Goal: Communication & Community: Answer question/provide support

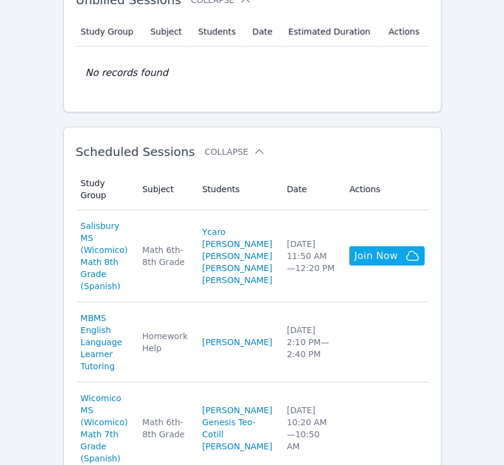
scroll to position [334, 0]
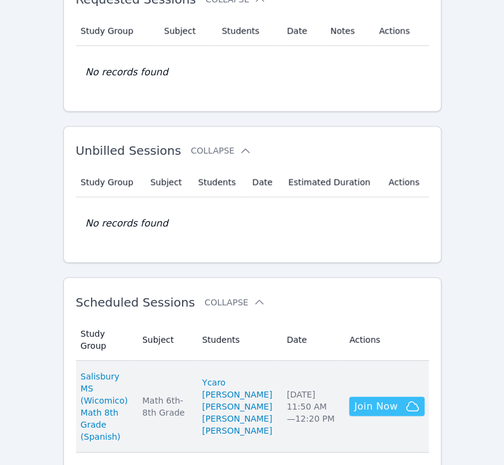
click at [374, 413] on span "Join Now" at bounding box center [375, 406] width 43 height 14
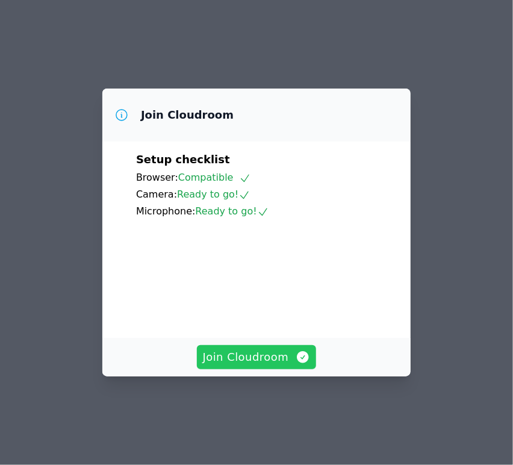
click at [243, 366] on span "Join Cloudroom" at bounding box center [257, 357] width 108 height 17
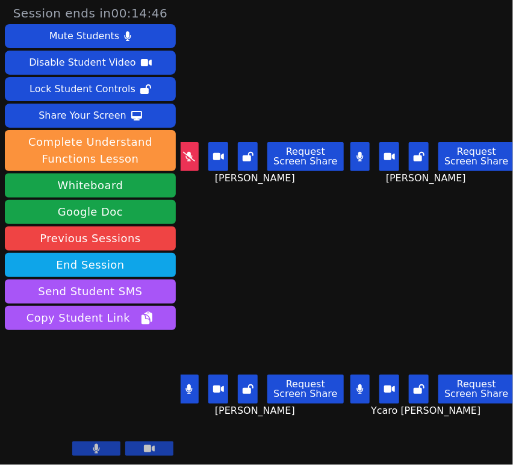
click at [184, 152] on icon at bounding box center [189, 157] width 12 height 10
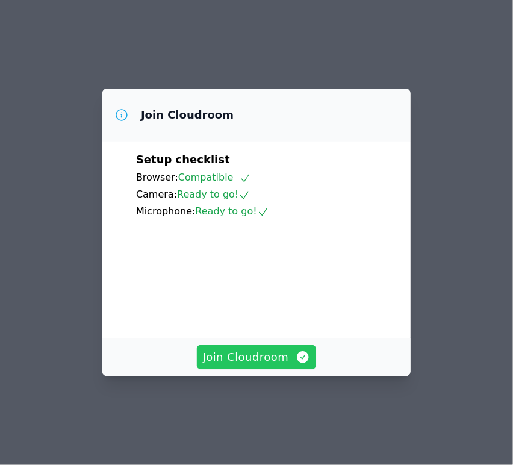
click at [222, 366] on span "Join Cloudroom" at bounding box center [257, 357] width 108 height 17
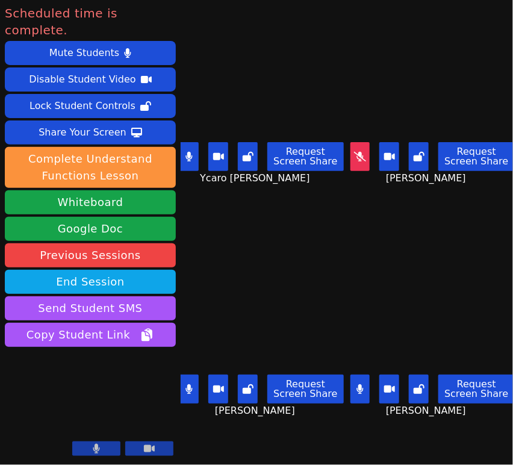
click at [192, 385] on icon at bounding box center [189, 390] width 7 height 10
click at [351, 385] on button at bounding box center [361, 389] width 20 height 29
click at [191, 153] on icon at bounding box center [189, 157] width 7 height 10
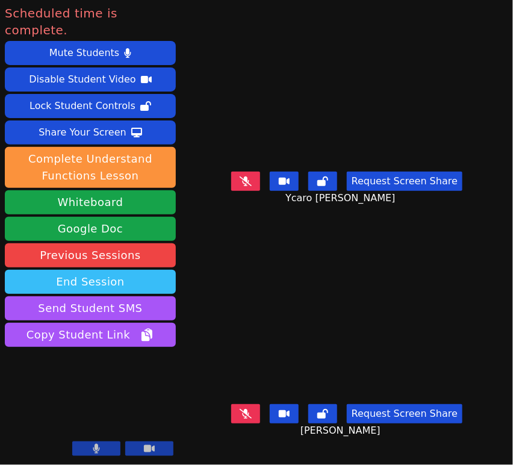
click at [102, 270] on button "End Session" at bounding box center [90, 282] width 171 height 24
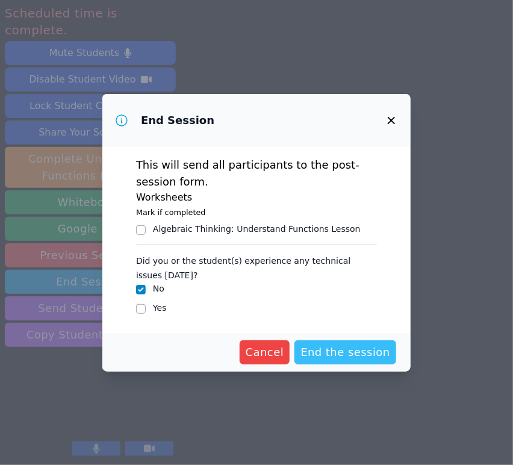
click at [351, 357] on span "End the session" at bounding box center [346, 352] width 90 height 17
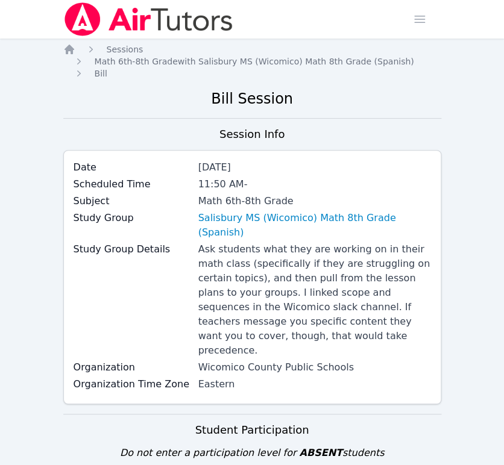
scroll to position [334, 0]
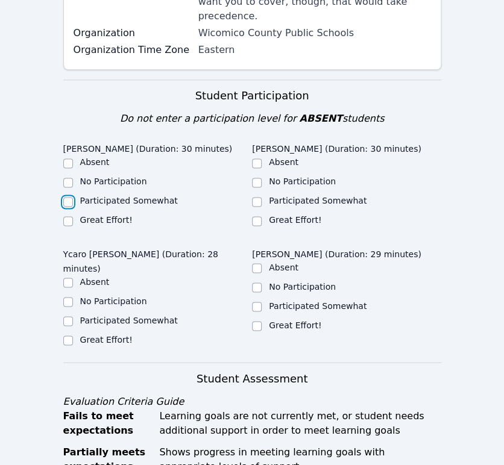
click at [67, 197] on input "Participated Somewhat" at bounding box center [68, 202] width 10 height 10
checkbox input "true"
click at [256, 197] on input "Participated Somewhat" at bounding box center [257, 202] width 10 height 10
checkbox input "true"
click at [67, 316] on input "Participated Somewhat" at bounding box center [68, 321] width 10 height 10
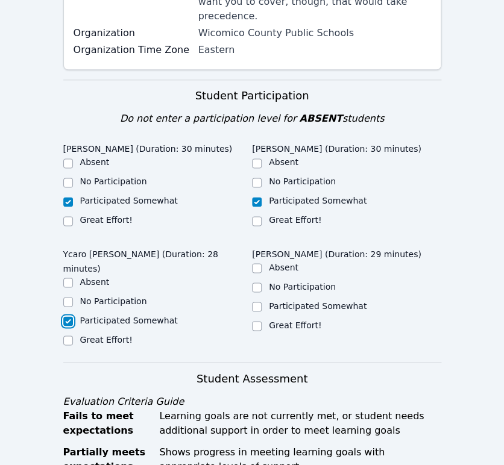
checkbox input "true"
click at [257, 302] on input "Participated Somewhat" at bounding box center [257, 307] width 10 height 10
checkbox input "true"
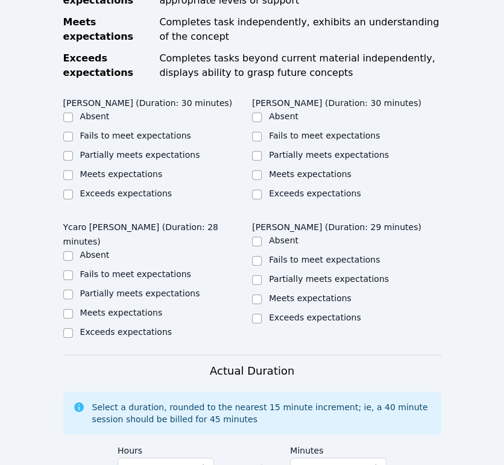
scroll to position [803, 0]
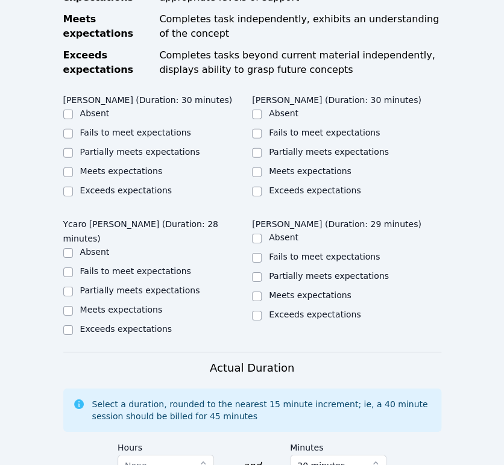
click at [104, 305] on label "Meets expectations" at bounding box center [121, 310] width 83 height 10
click at [73, 306] on input "Meets expectations" at bounding box center [68, 311] width 10 height 10
checkbox input "true"
click at [259, 272] on input "Partially meets expectations" at bounding box center [257, 277] width 10 height 10
checkbox input "true"
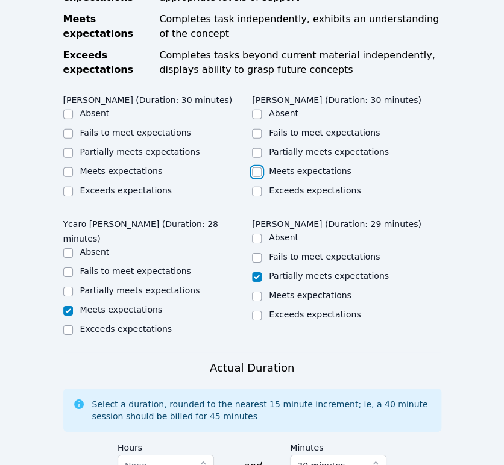
click at [259, 168] on input "Meets expectations" at bounding box center [257, 173] width 10 height 10
checkbox input "true"
click at [81, 147] on label "Partially meets expectations" at bounding box center [140, 152] width 120 height 10
click at [73, 148] on input "Partially meets expectations" at bounding box center [68, 153] width 10 height 10
checkbox input "true"
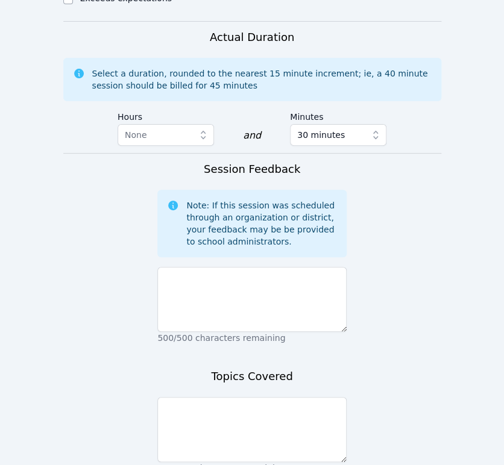
scroll to position [1205, 0]
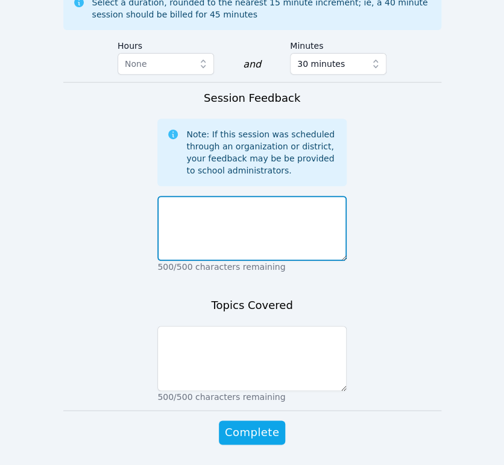
click at [246, 224] on textarea at bounding box center [251, 228] width 189 height 65
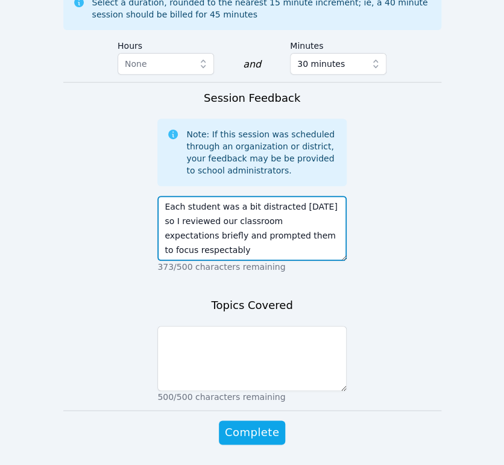
click at [324, 230] on textarea "Each student was a bit distracted today so I reviewed our classroom expectation…" at bounding box center [251, 228] width 189 height 65
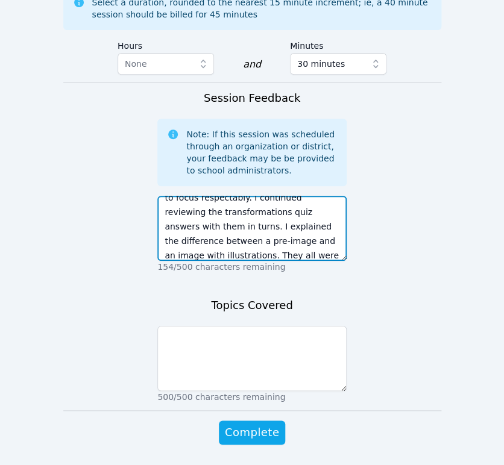
scroll to position [67, 0]
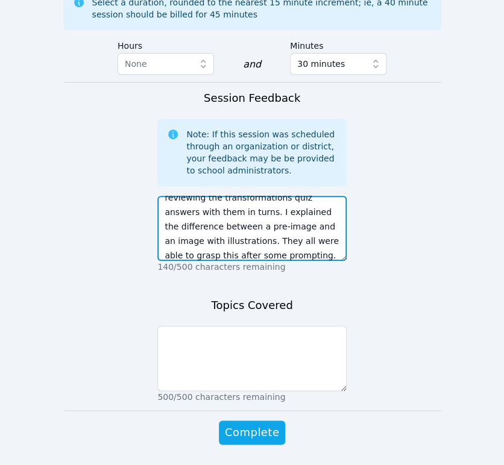
click at [254, 247] on textarea "Each student was a bit distracted today so I reviewed our classroom expectation…" at bounding box center [251, 228] width 189 height 65
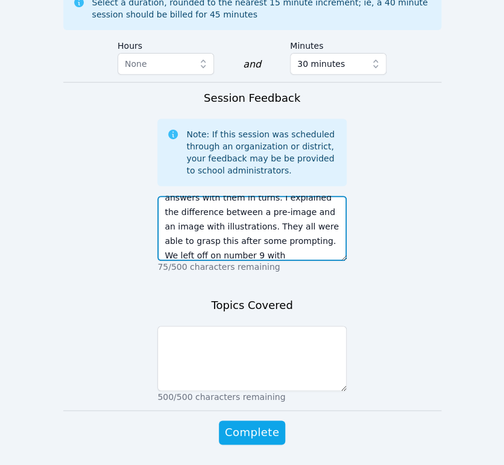
scroll to position [96, 0]
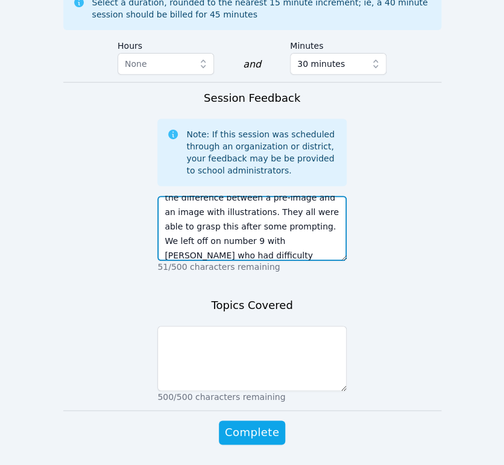
click at [300, 230] on textarea "Each student was a bit distracted today so I reviewed our classroom expectation…" at bounding box center [251, 228] width 189 height 65
click at [215, 242] on textarea "Each student was a bit distracted today so I reviewed our classroom expectation…" at bounding box center [251, 228] width 189 height 65
click at [321, 237] on textarea "Each student was a bit distracted today so I reviewed our classroom expectation…" at bounding box center [251, 228] width 189 height 65
type textarea "Each student was a bit distracted today so I reviewed our classroom expectation…"
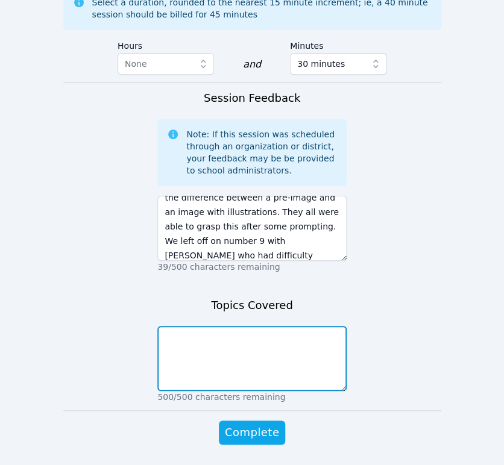
click at [284, 335] on textarea at bounding box center [251, 358] width 189 height 65
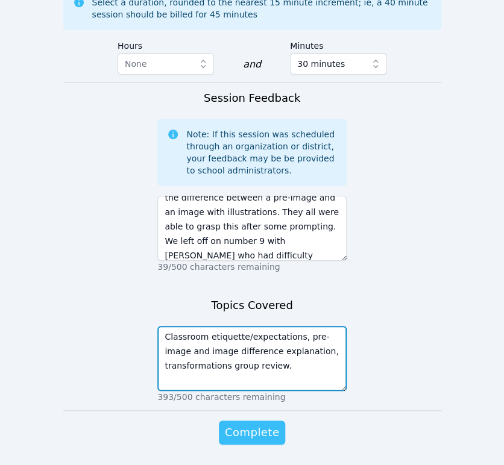
type textarea "Classroom etiquette/expectations, pre-image and image difference explanation, t…"
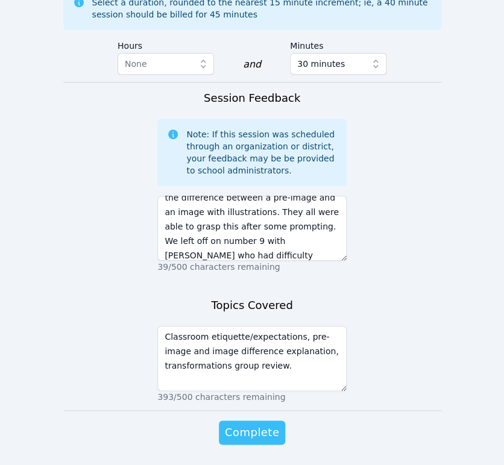
click at [274, 424] on span "Complete" at bounding box center [252, 432] width 54 height 17
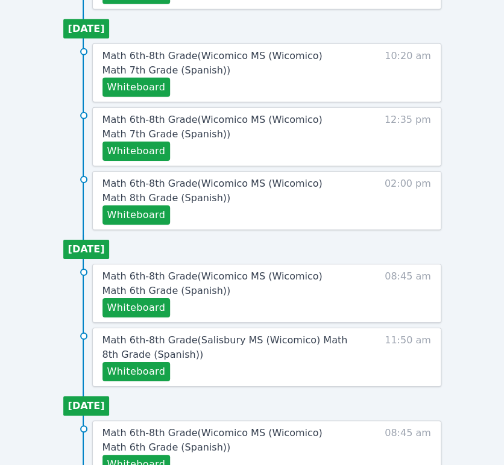
scroll to position [902, 0]
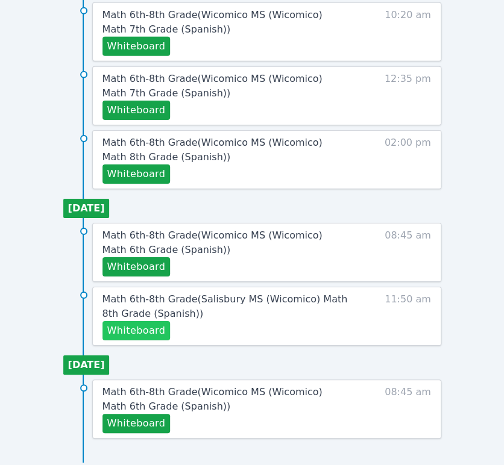
click at [125, 322] on button "Whiteboard" at bounding box center [136, 330] width 68 height 19
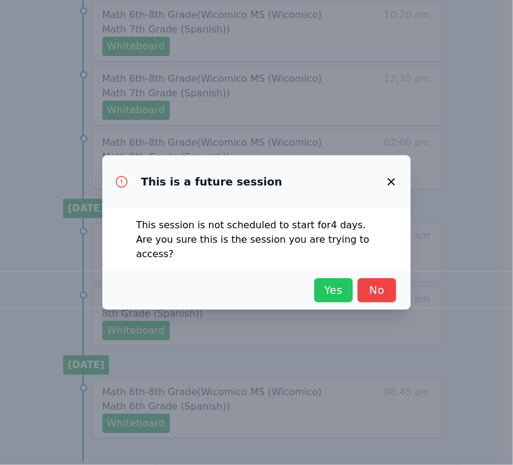
click at [322, 282] on span "Yes" at bounding box center [334, 290] width 27 height 17
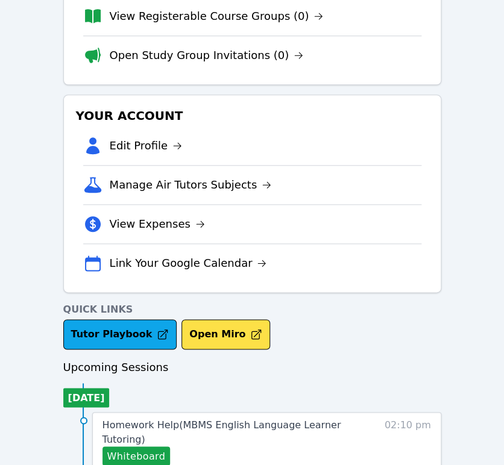
scroll to position [0, 0]
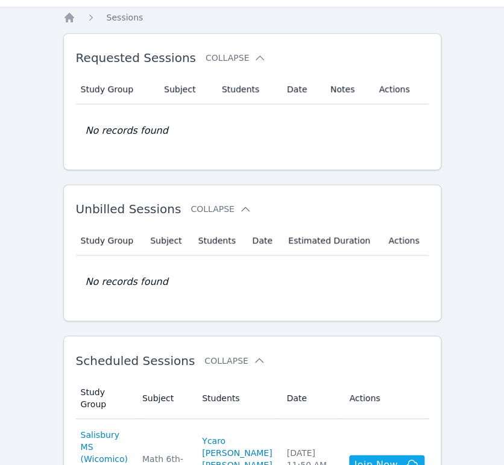
scroll to position [268, 0]
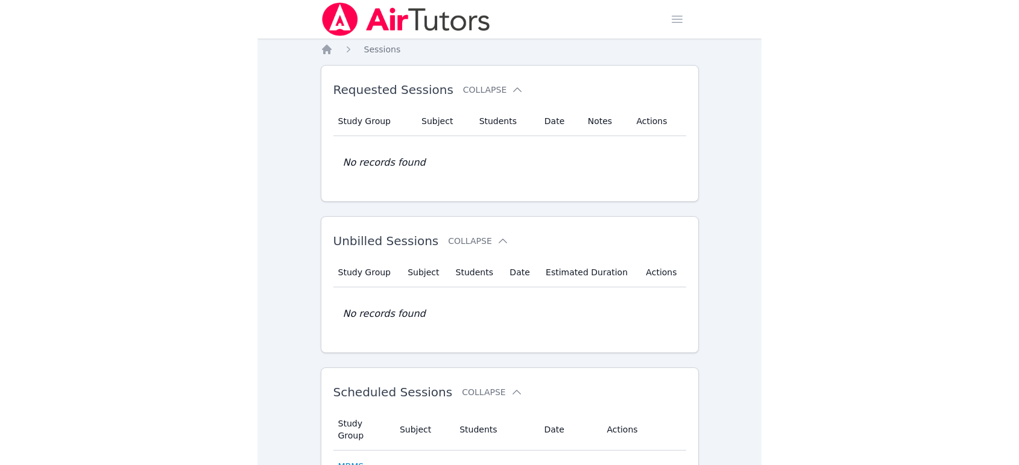
scroll to position [268, 0]
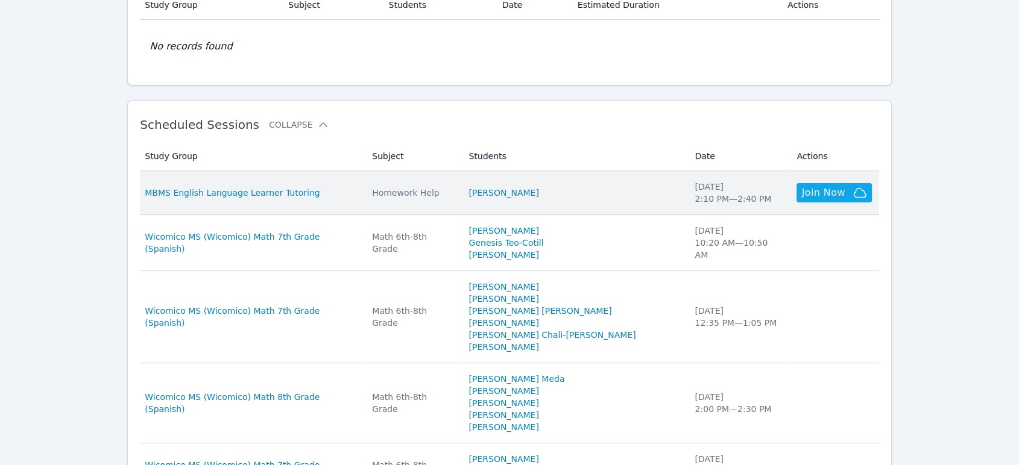
click at [503, 199] on td "Students Anyeli VáSquez" at bounding box center [574, 193] width 226 height 44
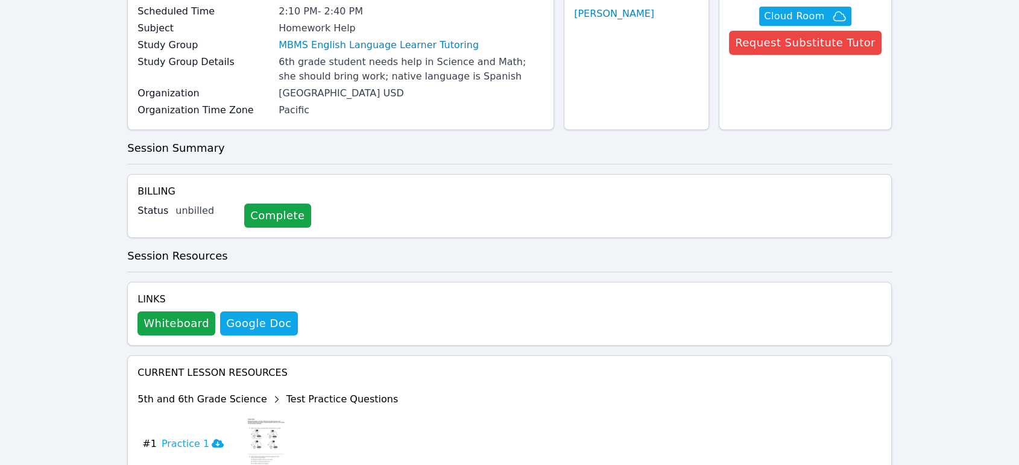
scroll to position [134, 0]
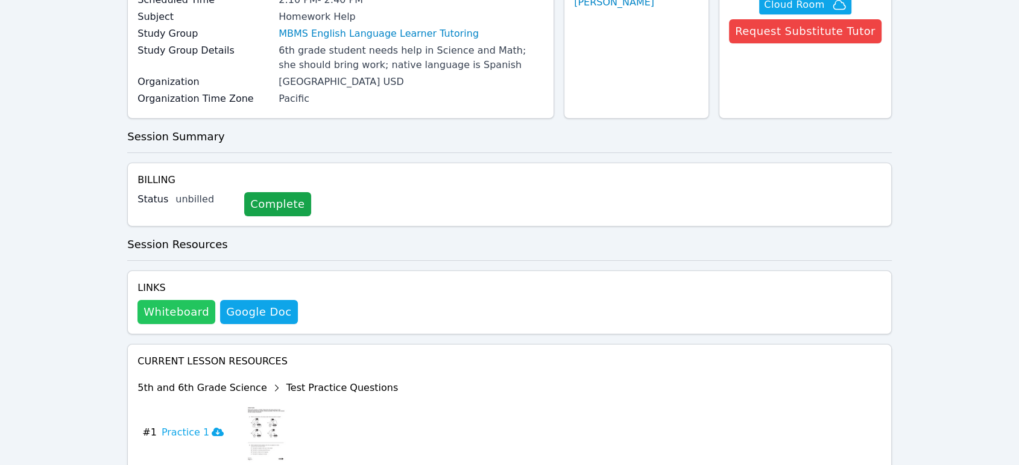
click at [193, 321] on button "Whiteboard" at bounding box center [176, 312] width 78 height 24
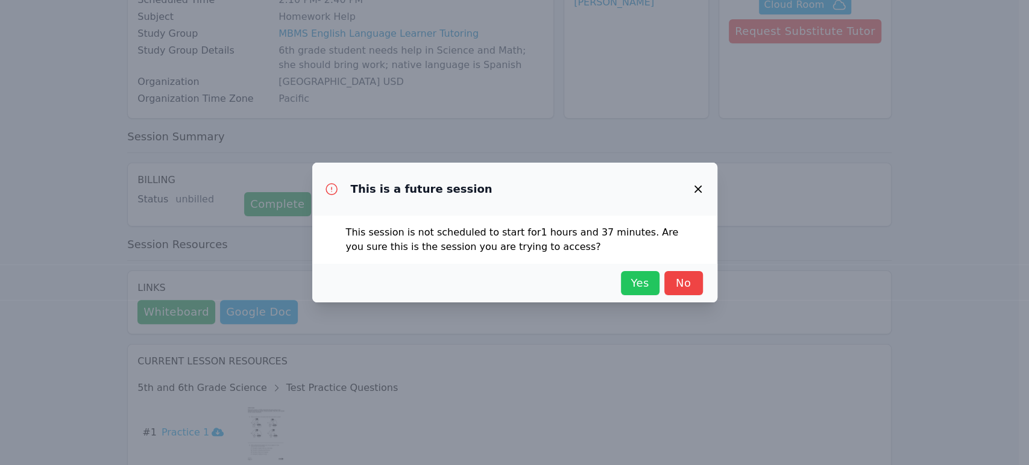
click at [503, 281] on span "Yes" at bounding box center [640, 283] width 27 height 17
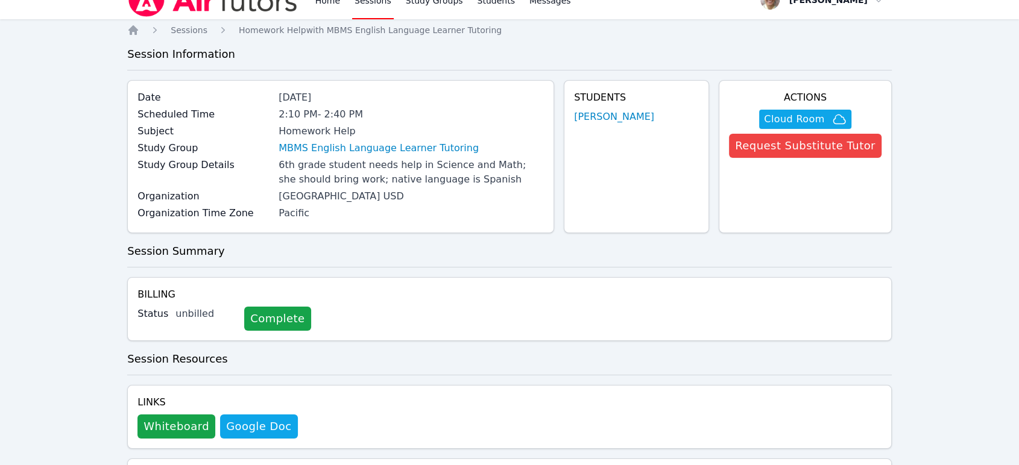
scroll to position [0, 0]
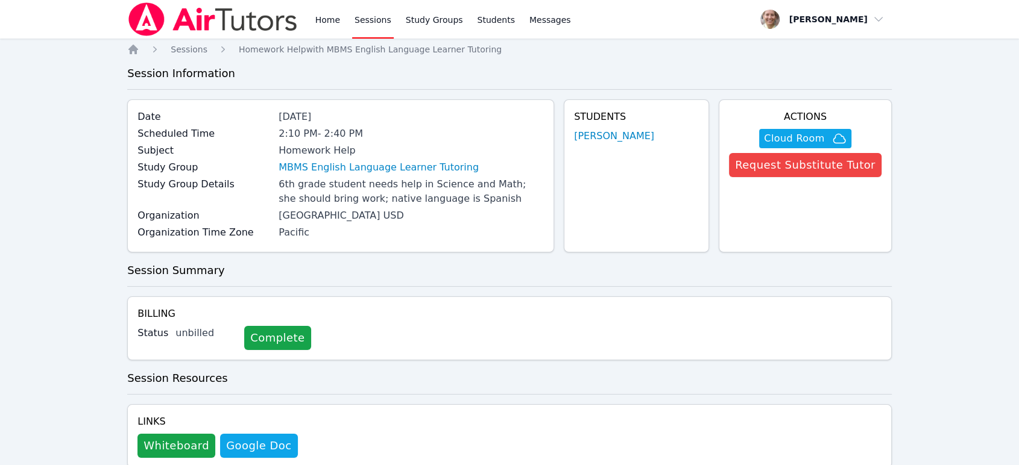
click at [362, 18] on link "Sessions" at bounding box center [373, 19] width 42 height 39
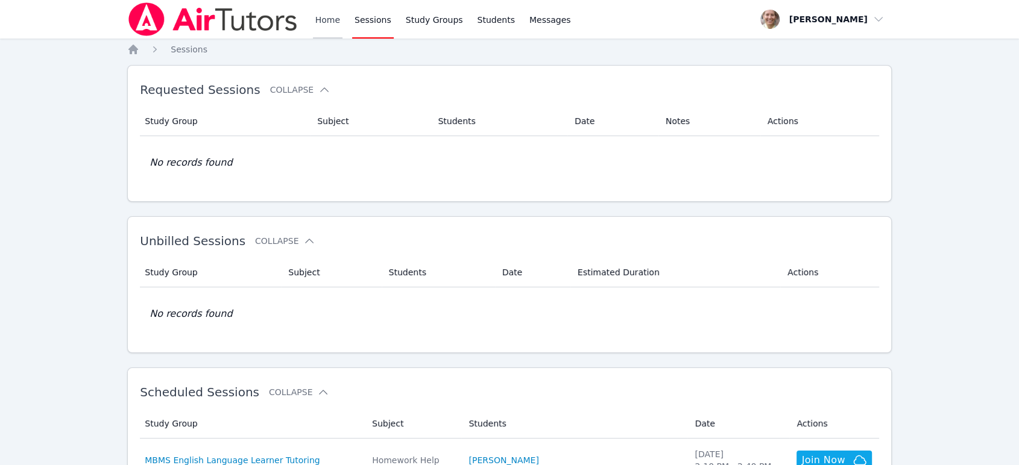
click at [327, 22] on link "Home" at bounding box center [328, 19] width 30 height 39
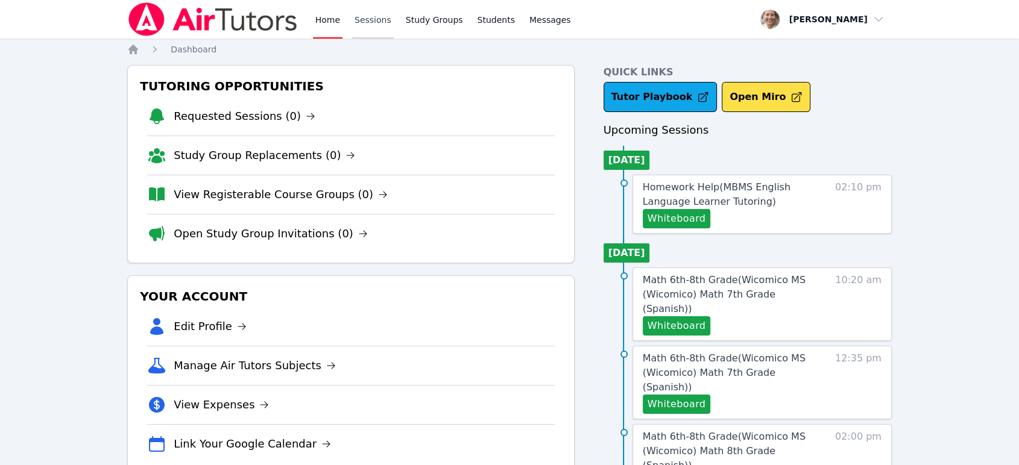
click at [366, 18] on link "Sessions" at bounding box center [373, 19] width 42 height 39
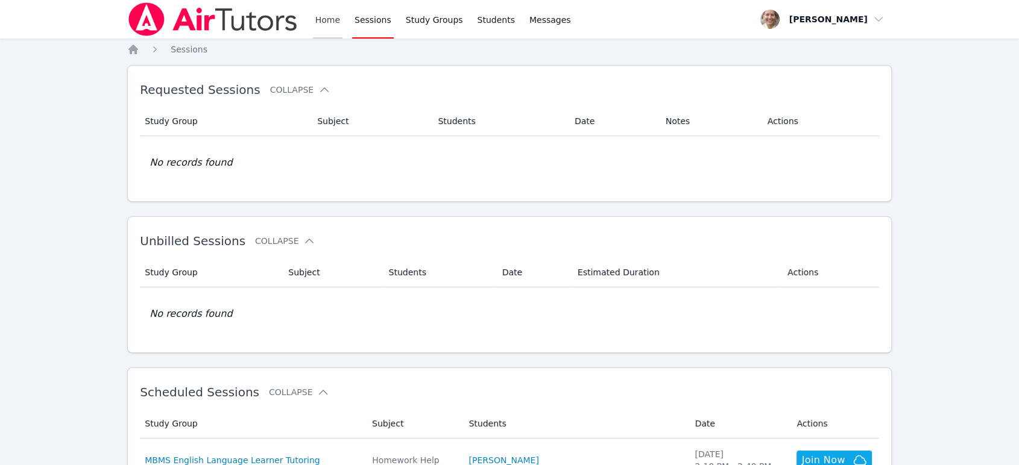
click at [325, 28] on link "Home" at bounding box center [328, 19] width 30 height 39
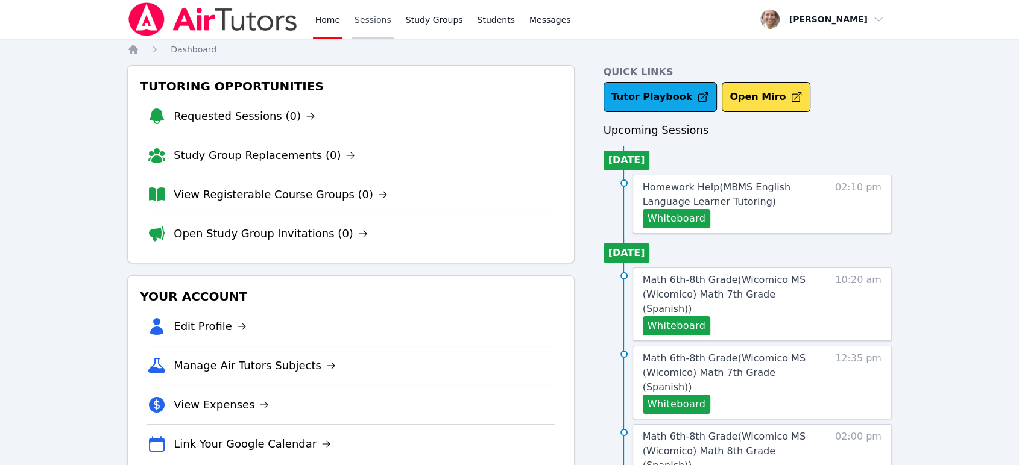
click at [360, 14] on link "Sessions" at bounding box center [373, 19] width 42 height 39
click at [360, 18] on link "Sessions" at bounding box center [373, 19] width 42 height 39
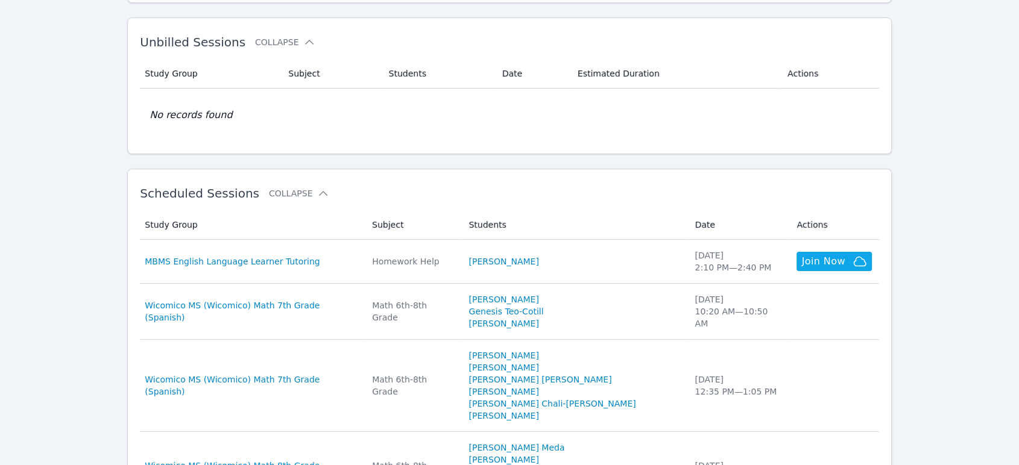
scroll to position [201, 0]
